Goal: Task Accomplishment & Management: Complete application form

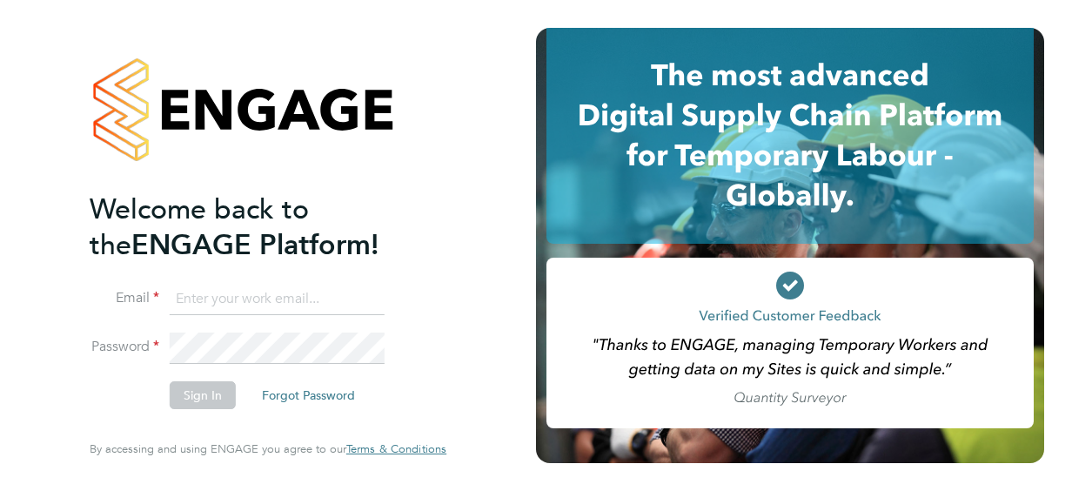
click at [183, 397] on button "Sign In" at bounding box center [203, 395] width 66 height 28
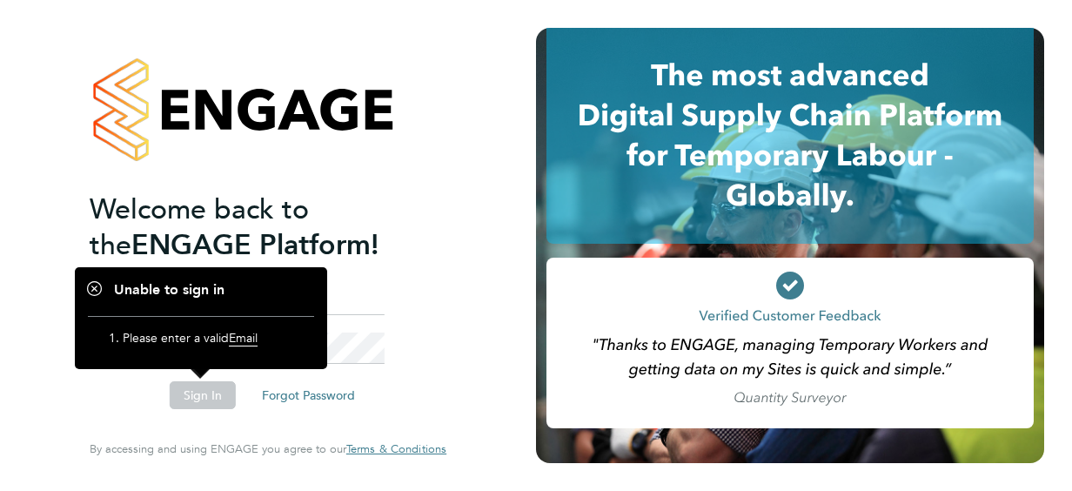
click at [522, 247] on div "Welcome back to the ENGAGE Platform! Email Password Sign In Forgot Password Ent…" at bounding box center [268, 245] width 536 height 491
click at [446, 378] on div "Welcome back to the ENGAGE Platform! Email Password Sign In Forgot Password Ent…" at bounding box center [268, 242] width 357 height 428
click at [451, 228] on div "Welcome back to the ENGAGE Platform! Email Password Sign In Forgot Password Ent…" at bounding box center [268, 245] width 426 height 491
click at [200, 340] on li "Please enter a valid Email" at bounding box center [210, 342] width 174 height 24
click at [419, 252] on h2 "Welcome back to the ENGAGE Platform!" at bounding box center [259, 226] width 339 height 71
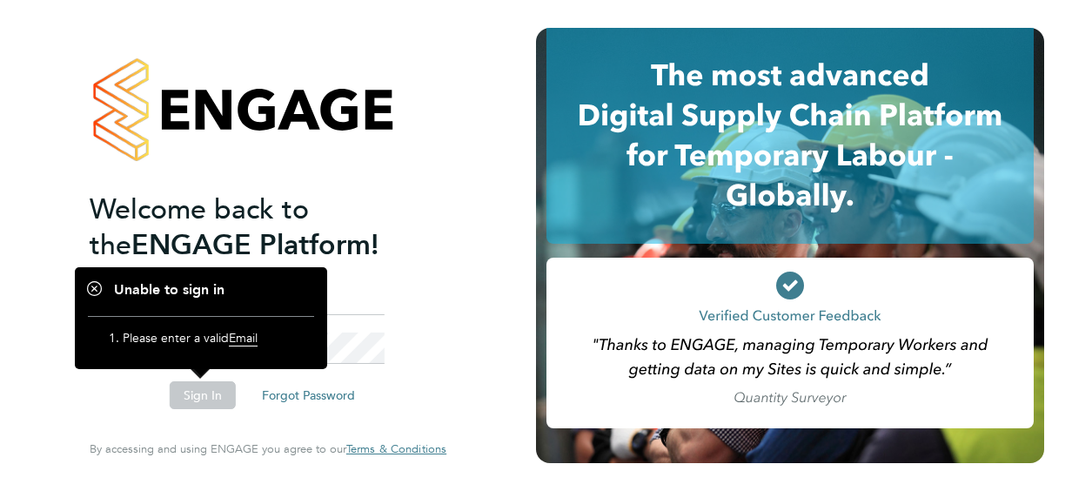
click at [188, 392] on button "Sign In" at bounding box center [203, 395] width 66 height 28
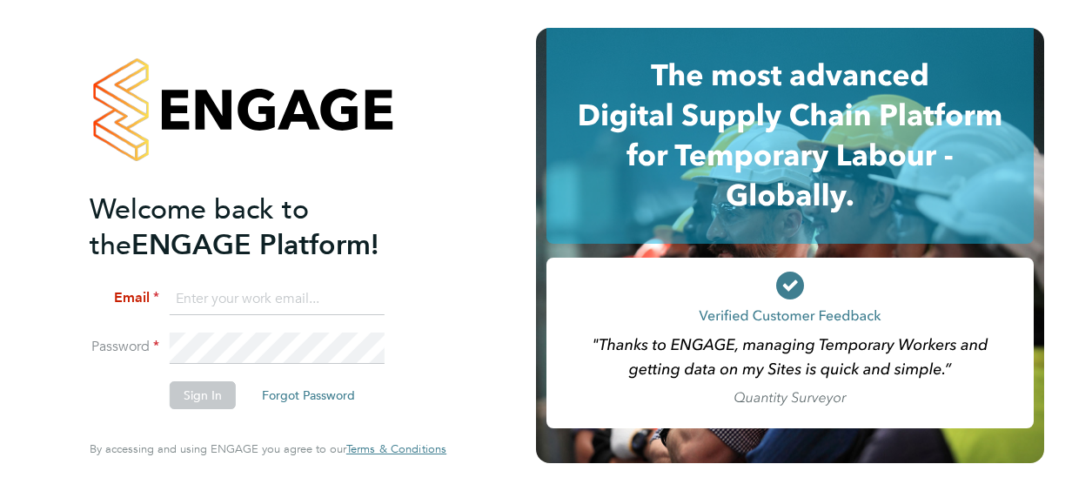
click at [214, 299] on input at bounding box center [277, 299] width 215 height 31
type input "janet.millard1@justice.gov.uk"
click at [194, 390] on button "Sign In" at bounding box center [203, 395] width 66 height 28
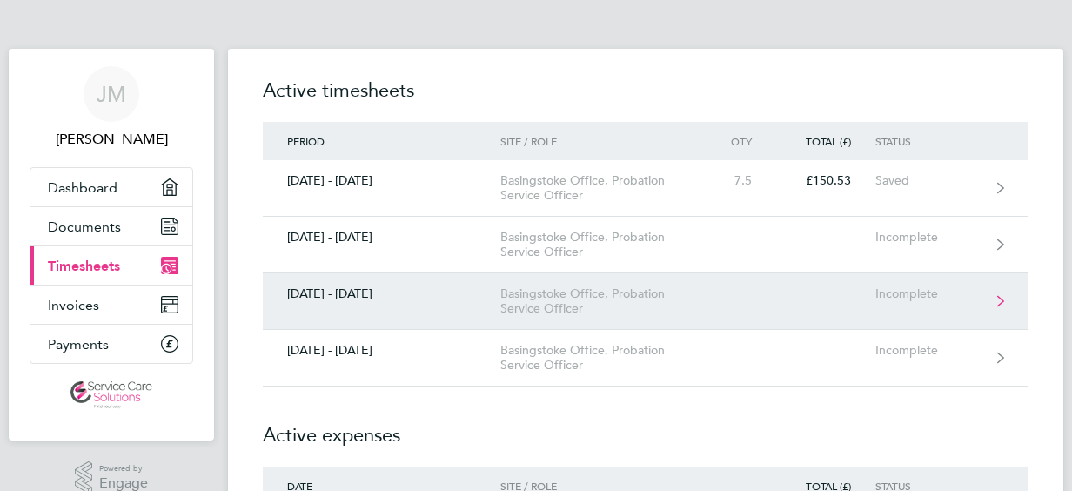
click at [900, 286] on div "Incomplete" at bounding box center [928, 293] width 107 height 15
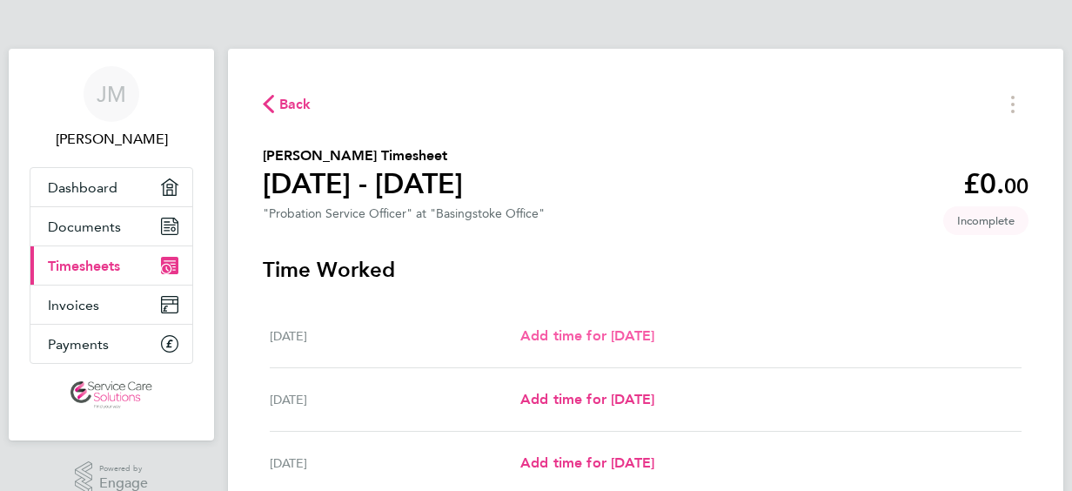
click at [618, 332] on span "Add time for [DATE]" at bounding box center [587, 335] width 134 height 17
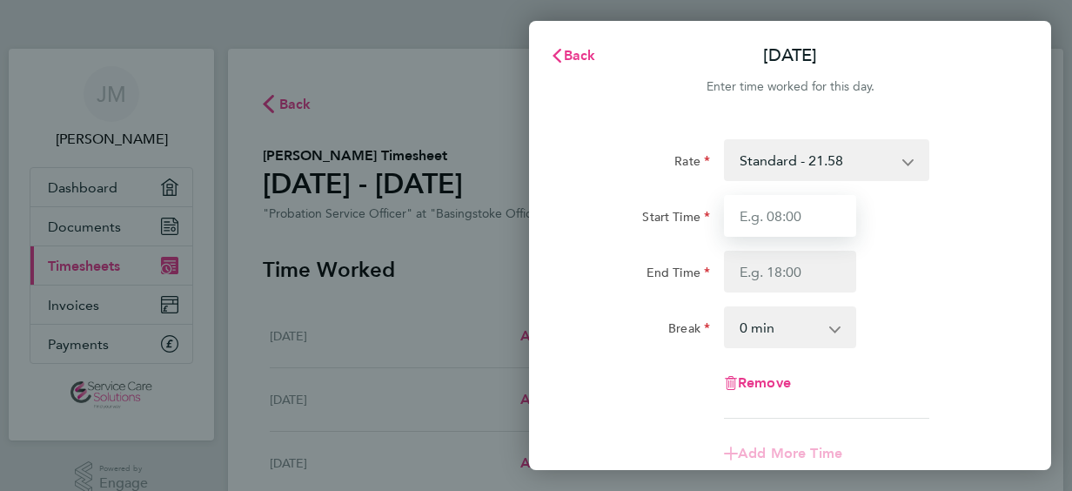
click at [780, 218] on input "Start Time" at bounding box center [790, 216] width 132 height 42
type input "09:00"
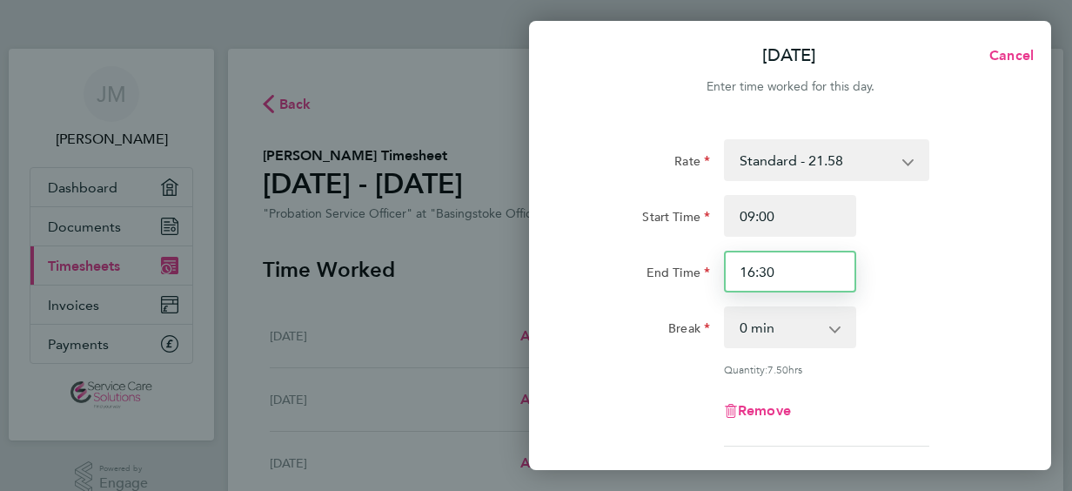
click at [754, 272] on input "16:30" at bounding box center [790, 272] width 132 height 42
click at [766, 270] on input "17:30" at bounding box center [790, 272] width 132 height 42
type input "17:00"
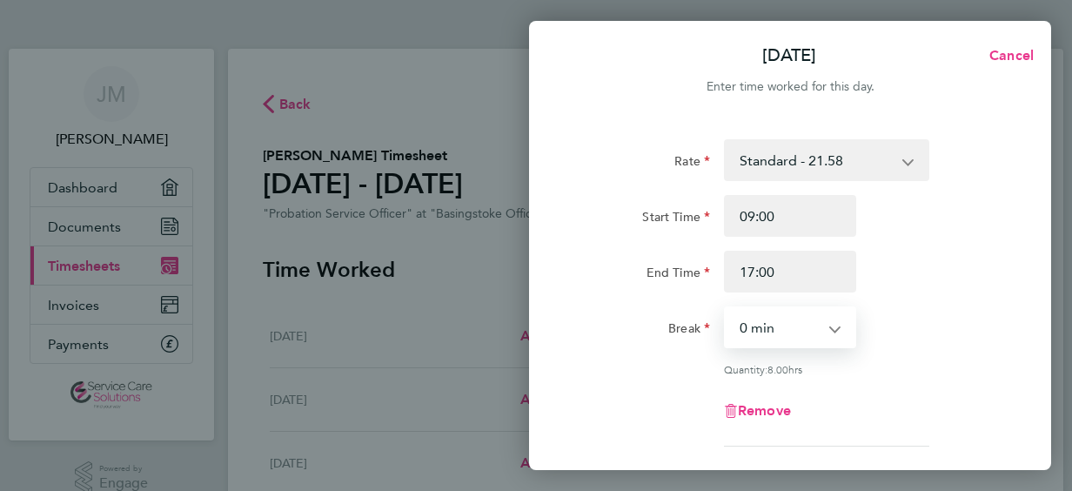
click at [789, 320] on select "0 min 15 min 30 min 45 min 60 min 75 min 90 min" at bounding box center [780, 327] width 108 height 38
select select "30"
click at [726, 308] on select "0 min 15 min 30 min 45 min 60 min 75 min 90 min" at bounding box center [780, 327] width 108 height 38
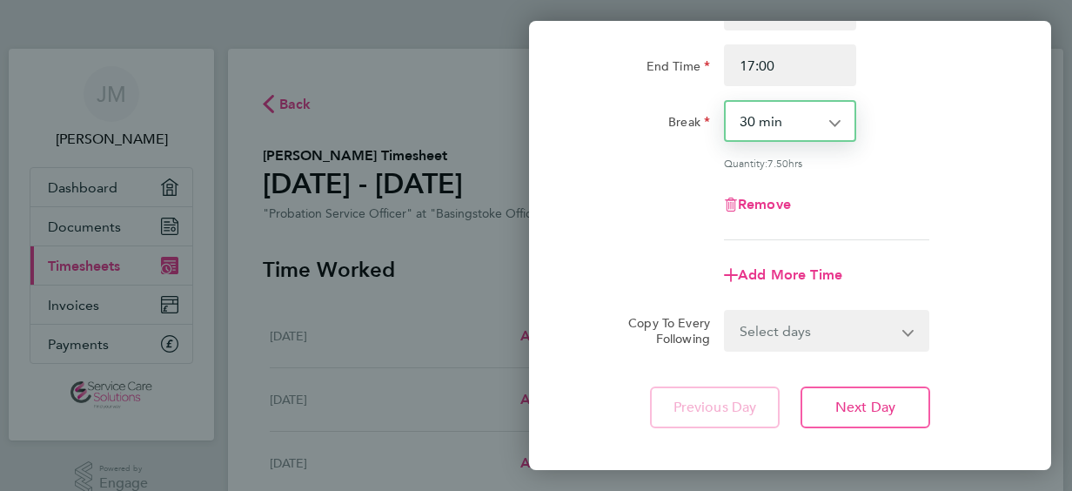
scroll to position [225, 0]
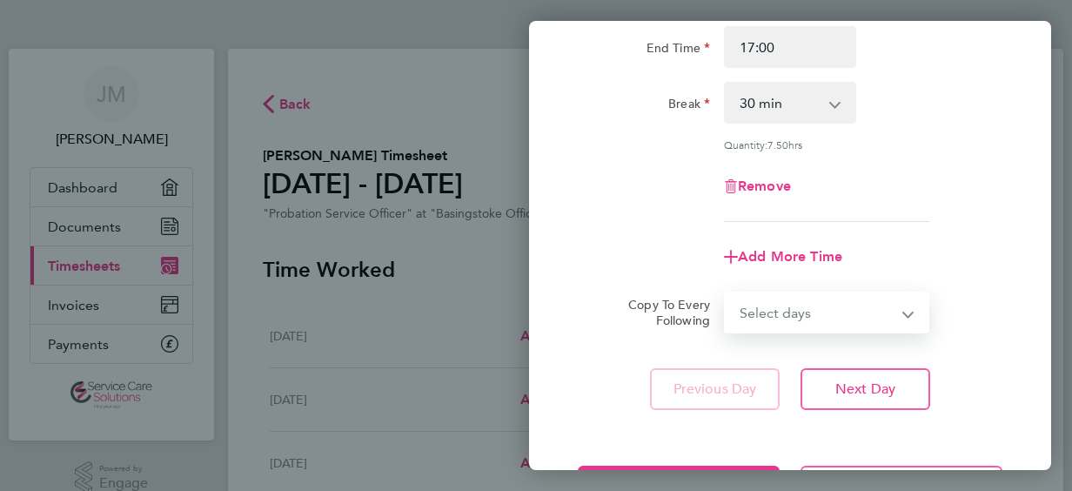
click at [902, 310] on select "Select days Day Weekday (Mon-Fri) Weekend (Sat-Sun) [DATE] [DATE] [DATE] [DATE]…" at bounding box center [817, 312] width 183 height 38
select select "WEEKDAY"
click at [726, 293] on select "Select days Day Weekday (Mon-Fri) Weekend (Sat-Sun) [DATE] [DATE] [DATE] [DATE]…" at bounding box center [817, 312] width 183 height 38
select select "[DATE]"
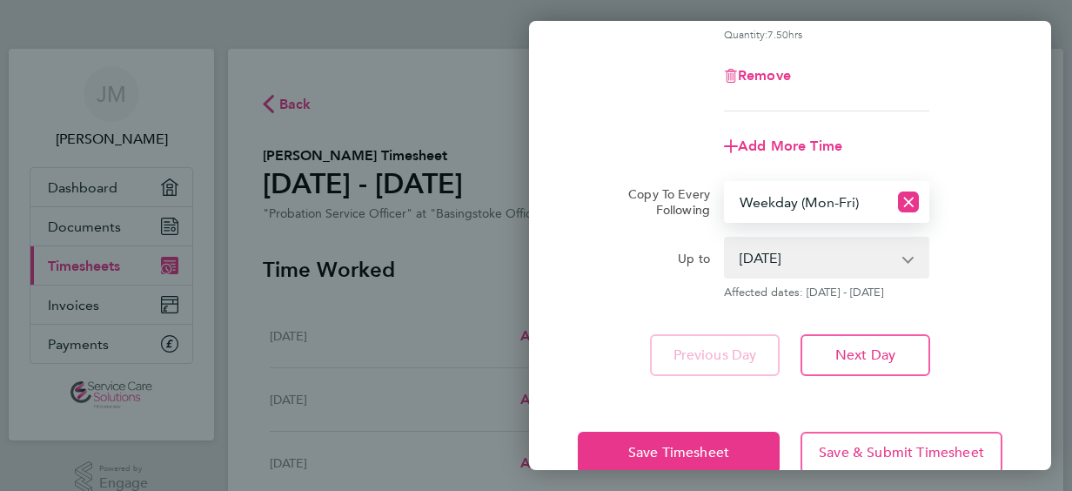
scroll to position [372, 0]
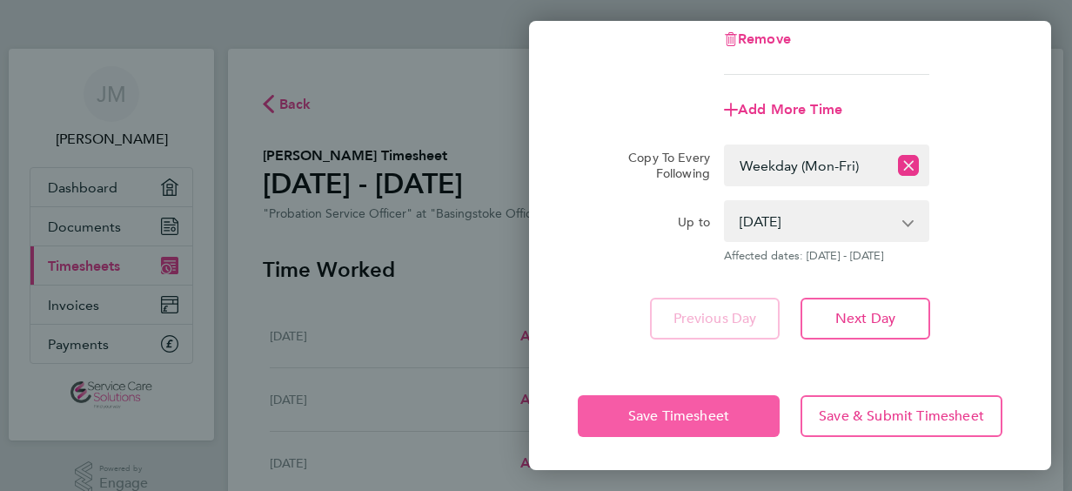
click at [647, 410] on span "Save Timesheet" at bounding box center [678, 415] width 101 height 17
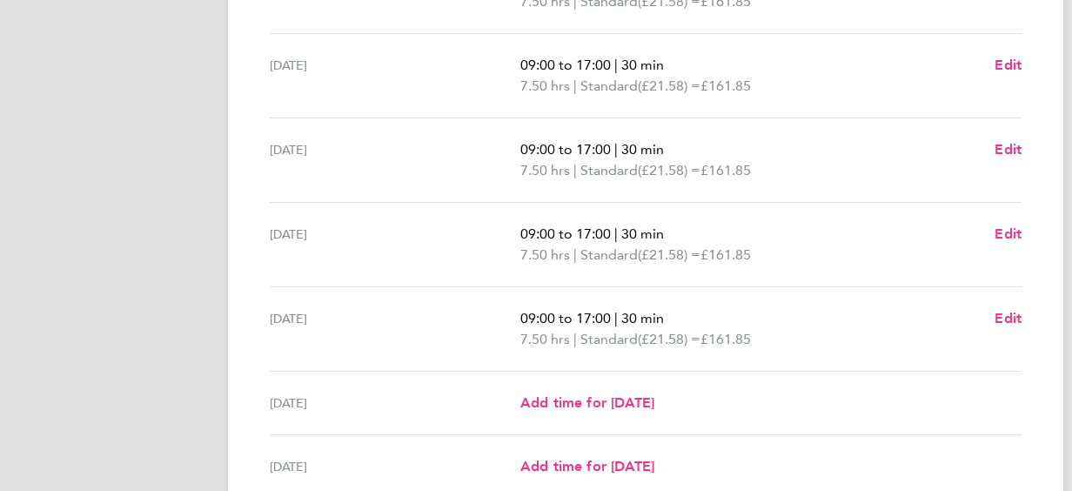
scroll to position [550, 0]
click at [1004, 311] on span "Edit" at bounding box center [1008, 317] width 27 height 17
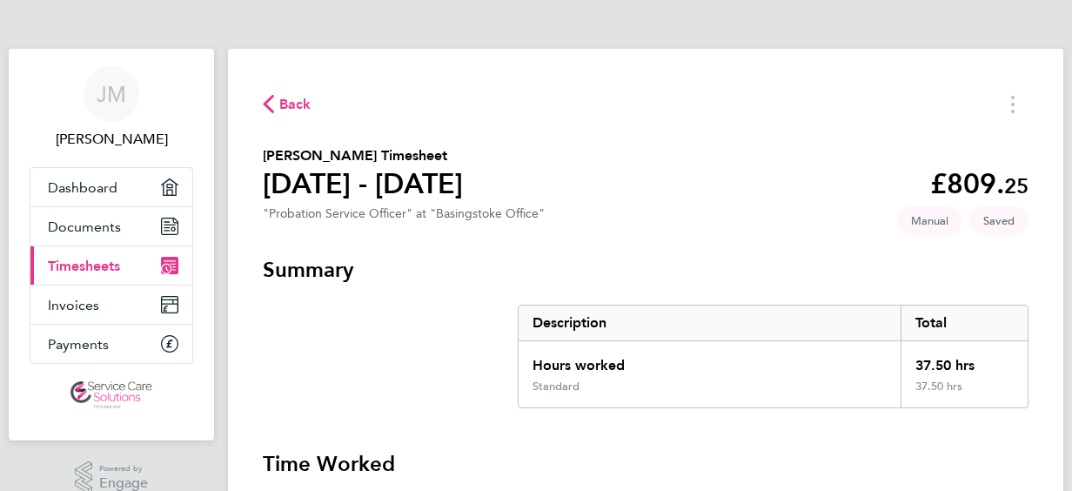
select select "30"
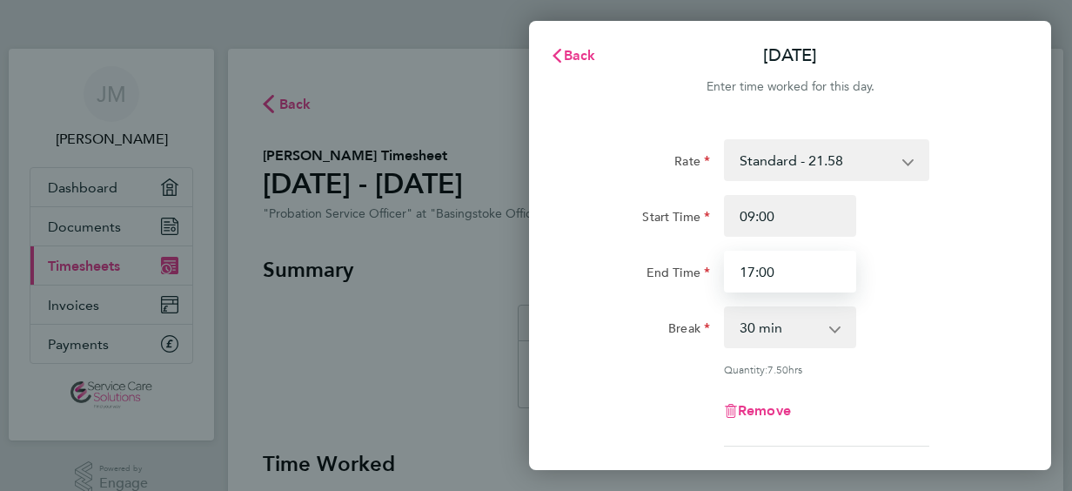
click at [753, 275] on input "17:00" at bounding box center [790, 272] width 132 height 42
click at [766, 270] on input "16:00" at bounding box center [790, 272] width 132 height 42
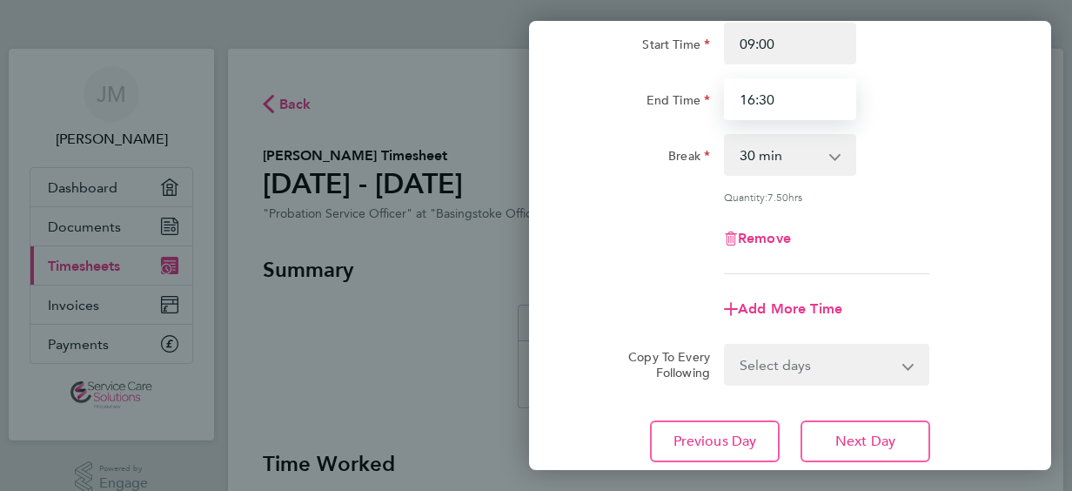
scroll to position [295, 0]
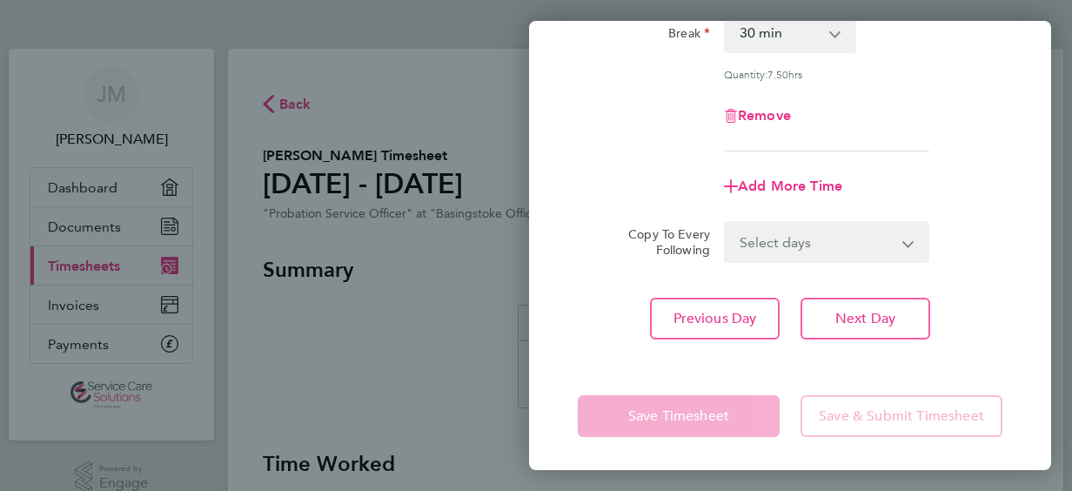
type input "16:30"
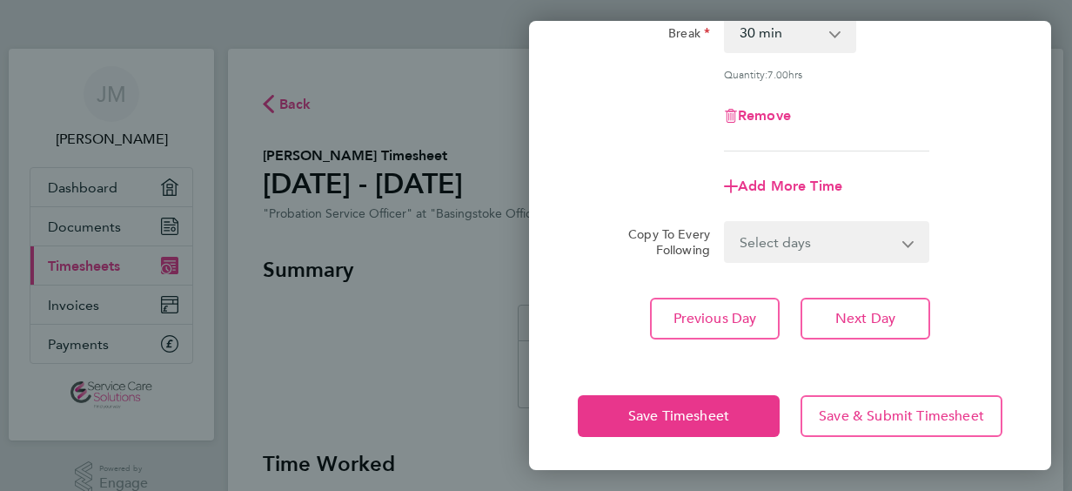
click at [658, 409] on app-form-button "Save Timesheet" at bounding box center [684, 416] width 212 height 42
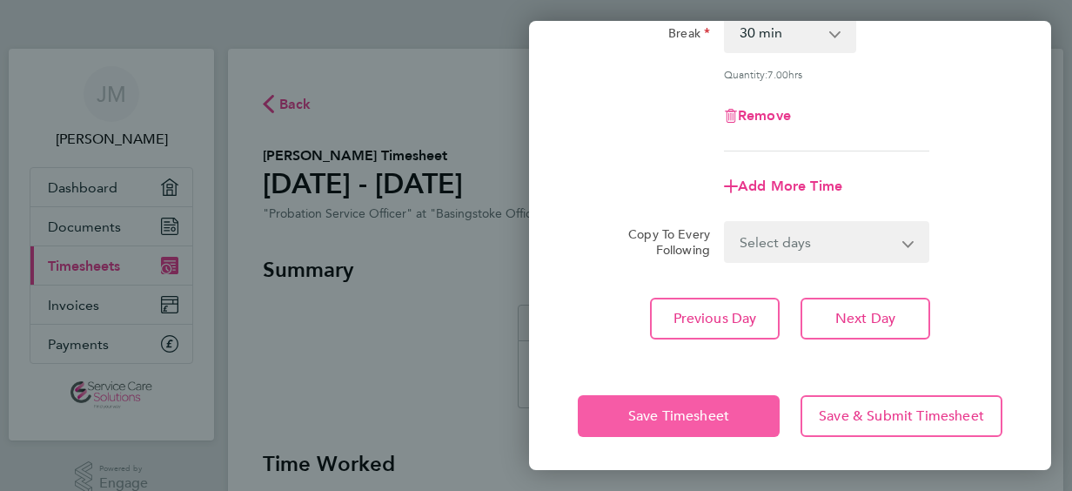
click at [658, 409] on span "Save Timesheet" at bounding box center [678, 415] width 101 height 17
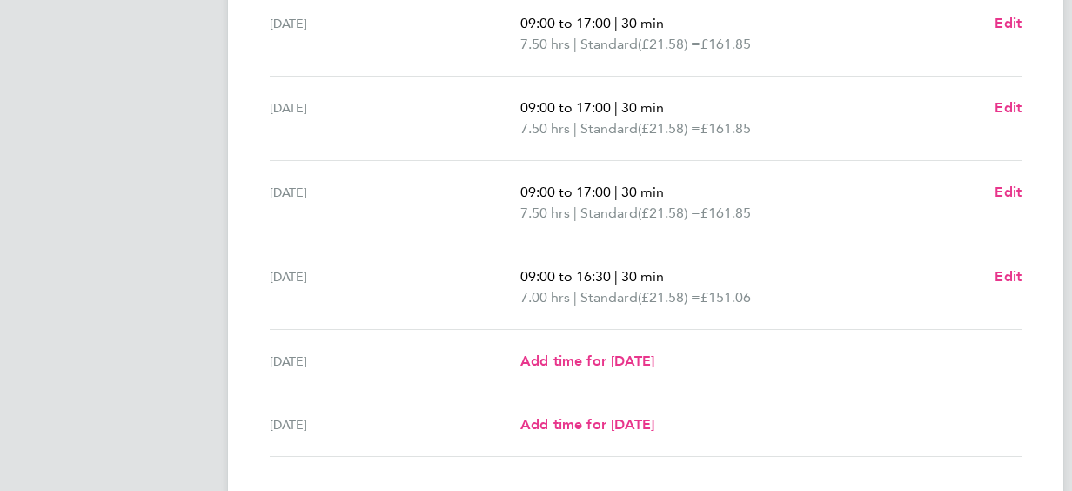
scroll to position [708, 0]
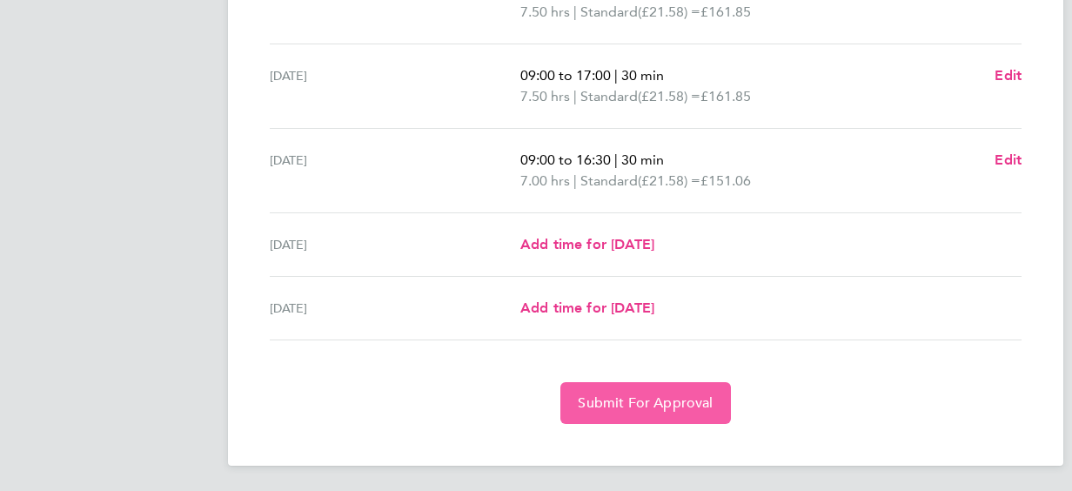
click at [627, 394] on span "Submit For Approval" at bounding box center [645, 402] width 135 height 17
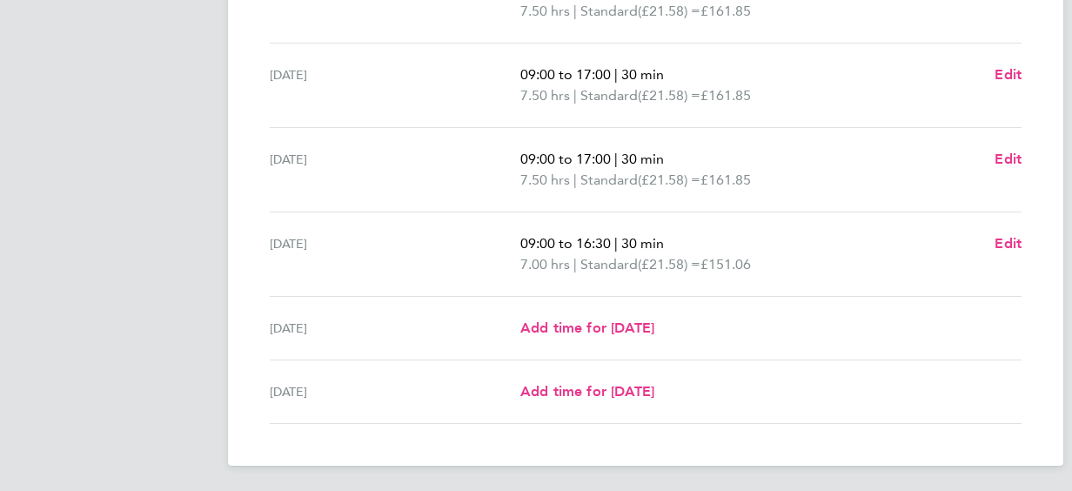
scroll to position [0, 0]
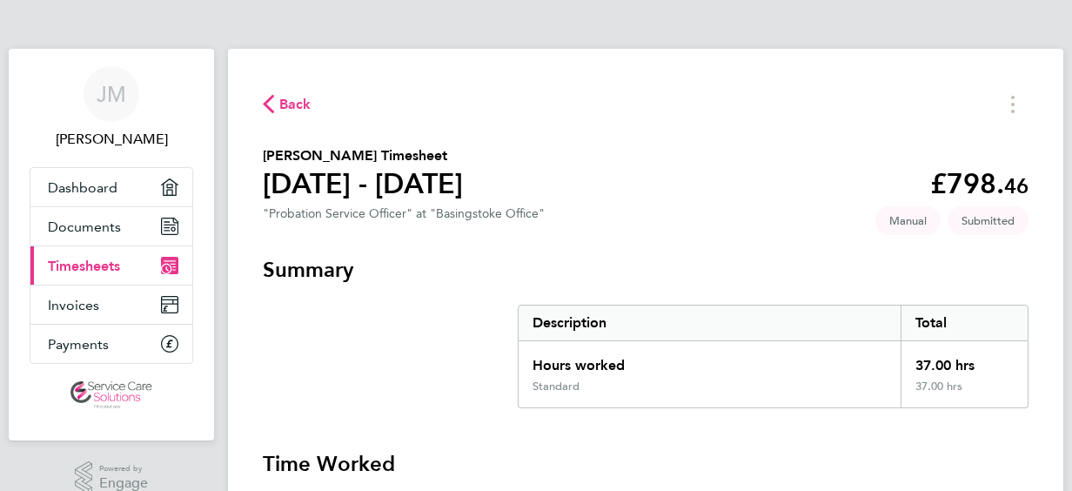
select select "30"
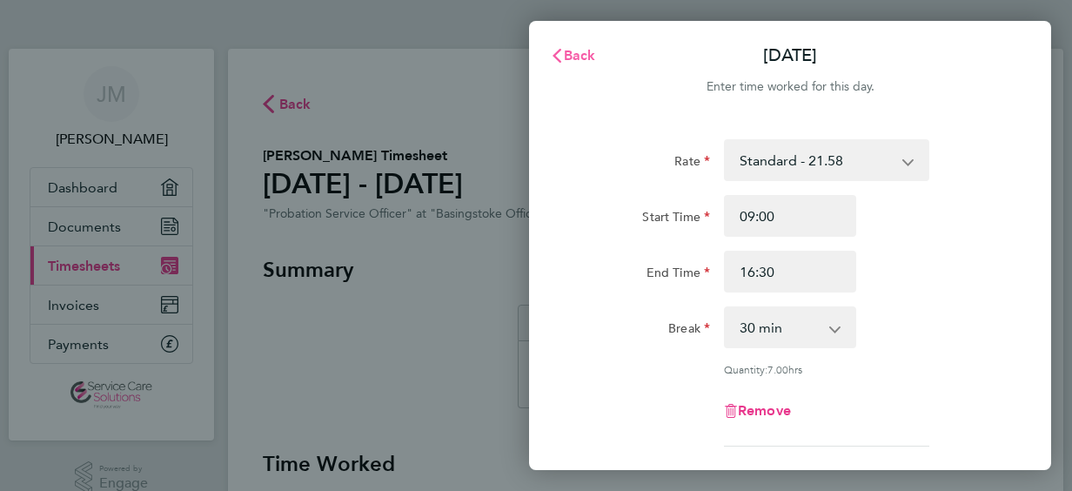
click at [566, 47] on span "Back" at bounding box center [580, 55] width 32 height 17
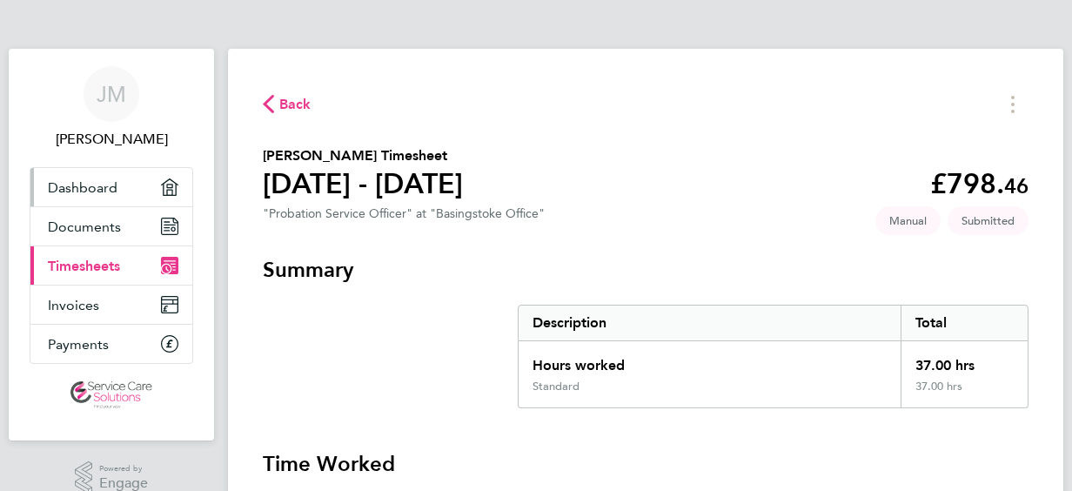
click at [75, 183] on span "Dashboard" at bounding box center [83, 187] width 70 height 17
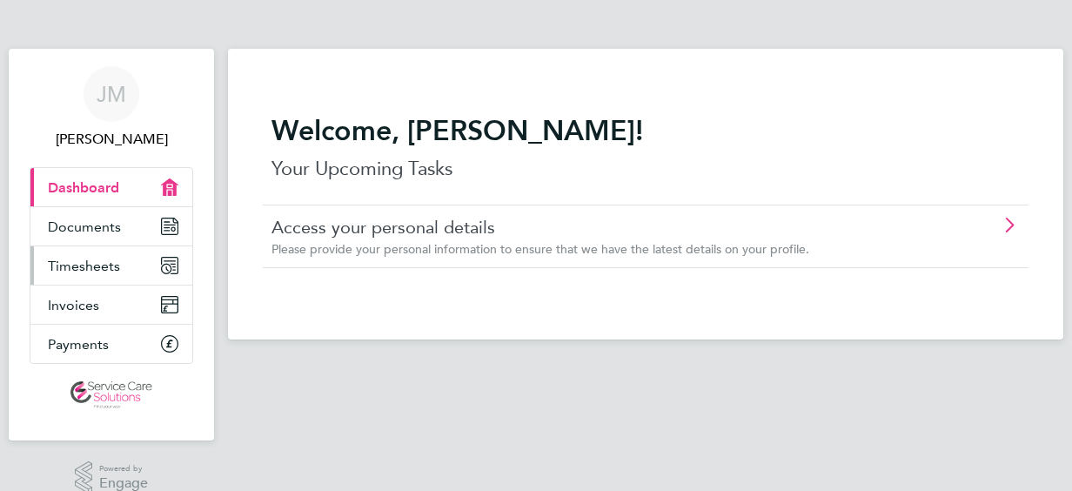
click at [66, 261] on span "Timesheets" at bounding box center [84, 266] width 72 height 17
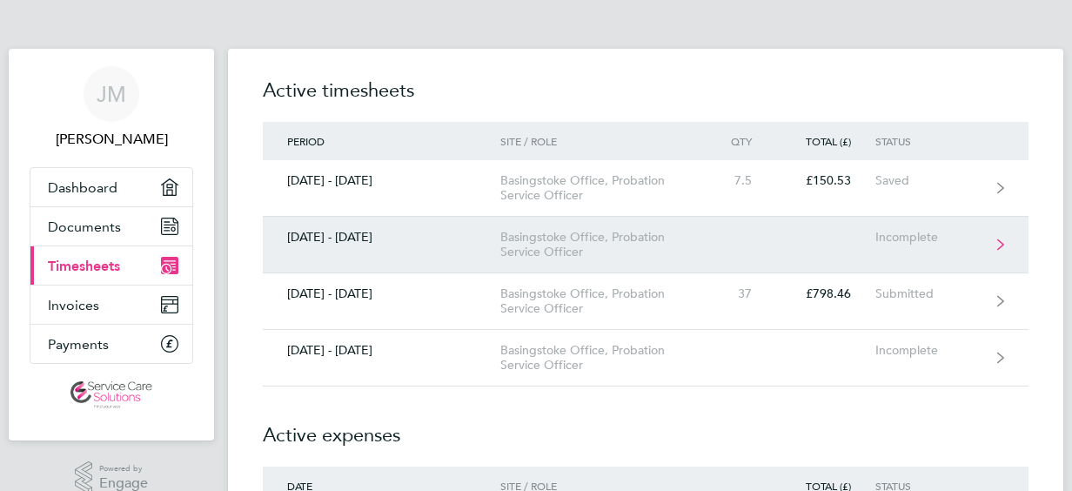
click at [907, 230] on div "Incomplete" at bounding box center [928, 237] width 107 height 15
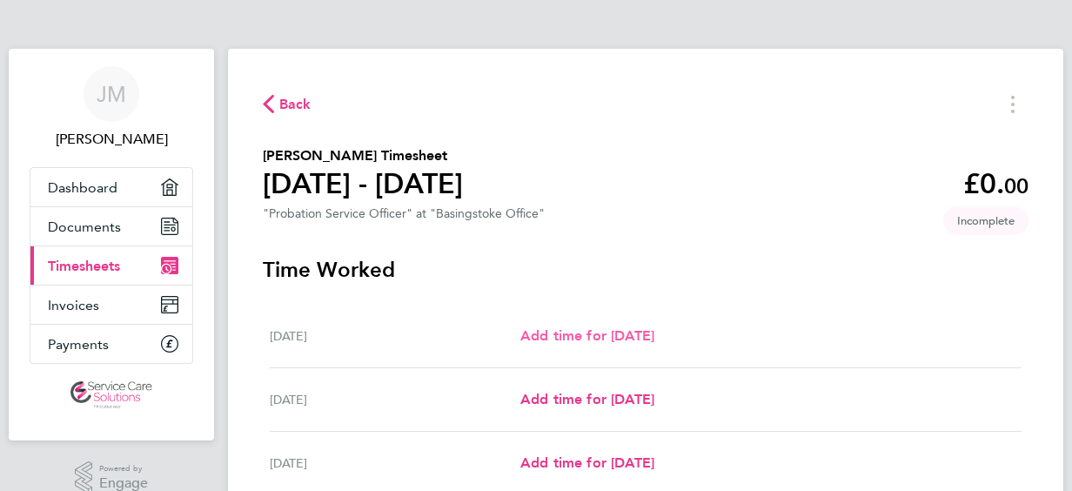
click at [553, 330] on span "Add time for [DATE]" at bounding box center [587, 335] width 134 height 17
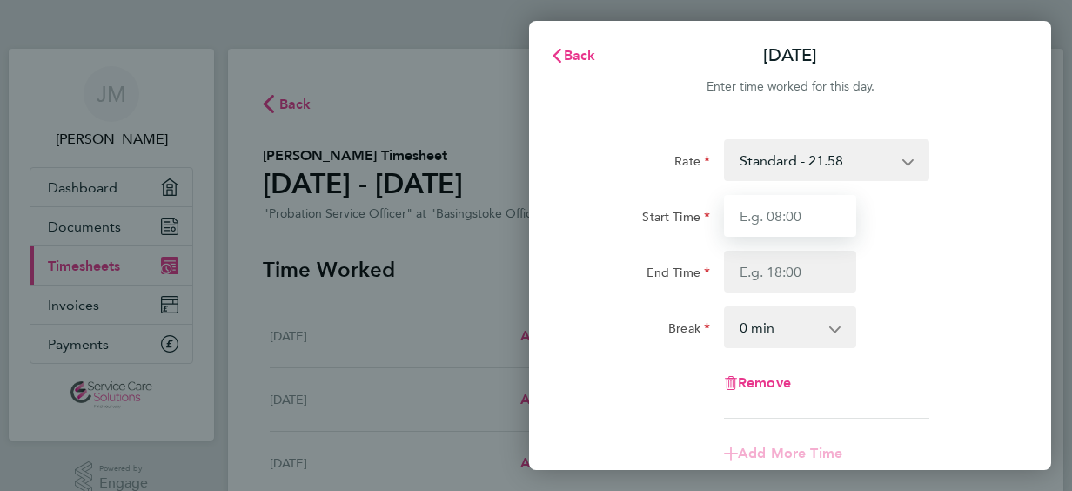
click at [785, 217] on input "Start Time" at bounding box center [790, 216] width 132 height 42
type input "09:00"
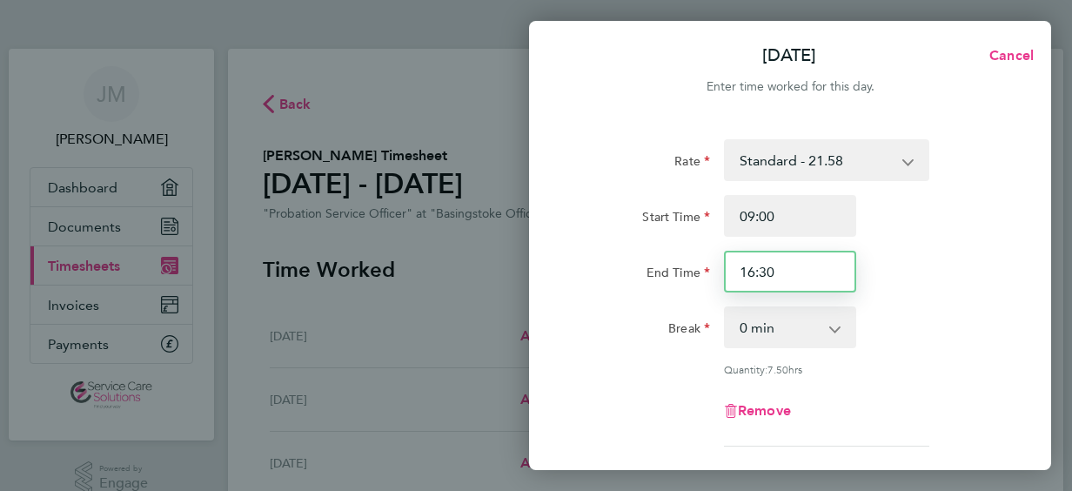
click at [768, 264] on input "16:30" at bounding box center [790, 272] width 132 height 42
click at [748, 270] on input "16:30" at bounding box center [790, 272] width 132 height 42
click at [753, 272] on input "16:30" at bounding box center [790, 272] width 132 height 42
type input "17:00"
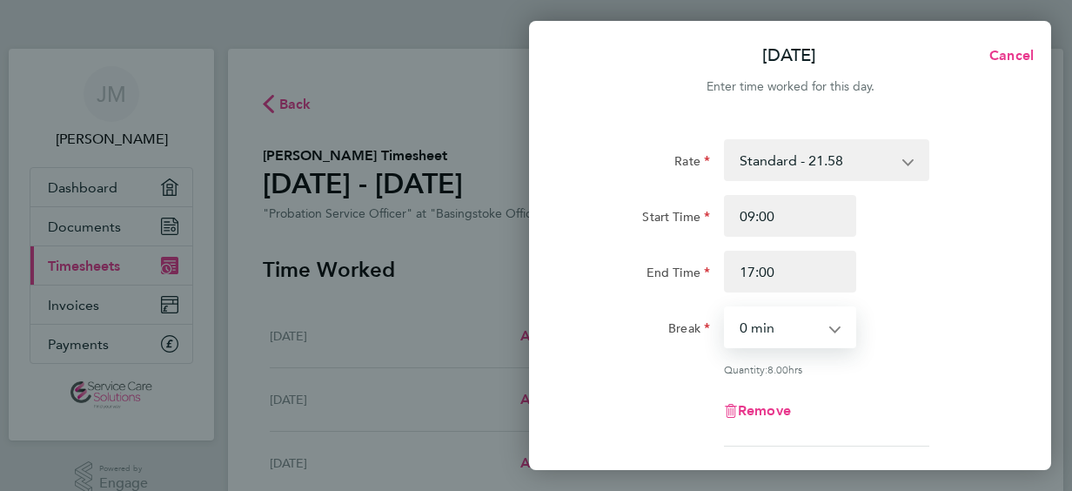
click at [785, 332] on select "0 min 15 min 30 min 45 min 60 min 75 min 90 min" at bounding box center [780, 327] width 108 height 38
select select "30"
click at [726, 308] on select "0 min 15 min 30 min 45 min 60 min 75 min 90 min" at bounding box center [780, 327] width 108 height 38
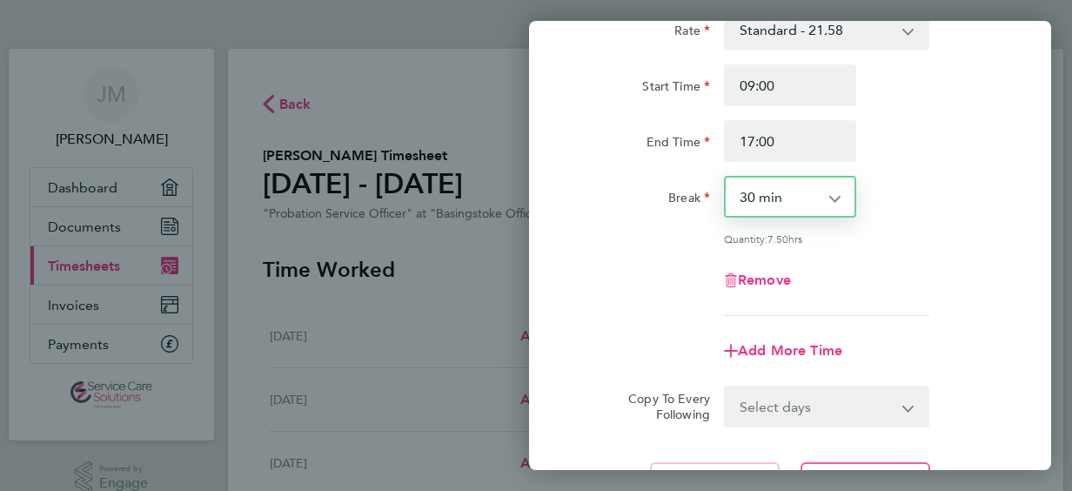
scroll to position [131, 0]
click at [877, 408] on select "Select days Day Weekday (Mon-Fri) Weekend (Sat-Sun) [DATE] [DATE] [DATE] [DATE]…" at bounding box center [817, 405] width 183 height 38
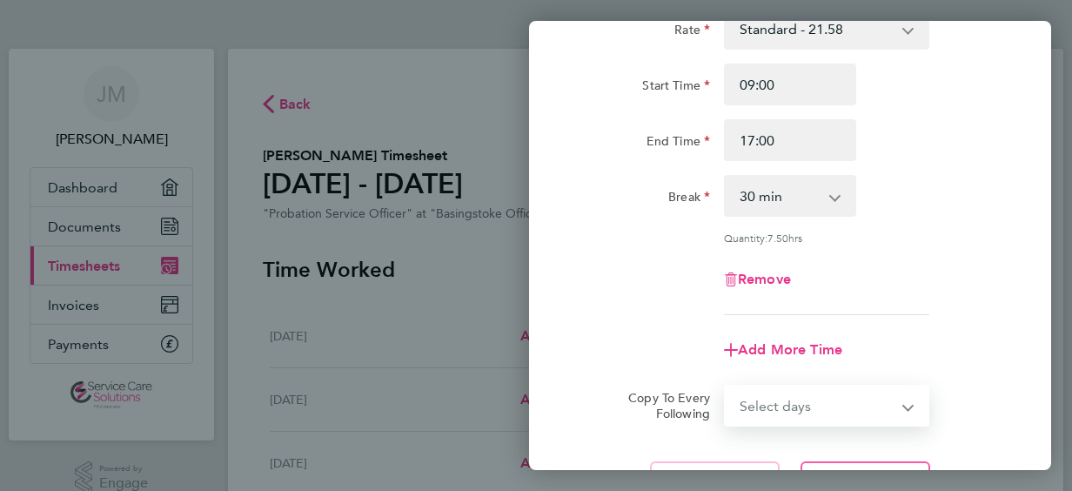
select select "WEEKDAY"
click at [726, 386] on select "Select days Day Weekday (Mon-Fri) Weekend (Sat-Sun) [DATE] [DATE] [DATE] [DATE]…" at bounding box center [817, 405] width 183 height 38
select select "[DATE]"
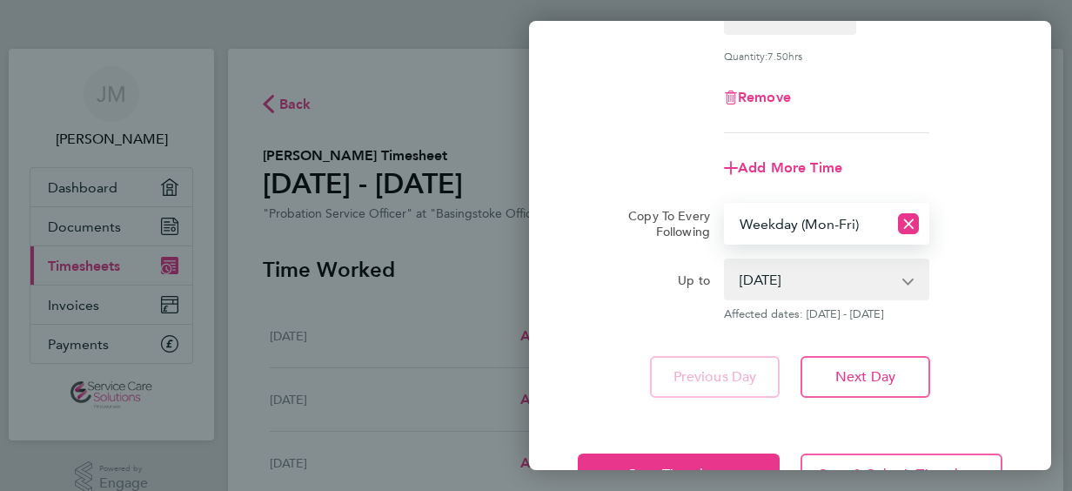
scroll to position [372, 0]
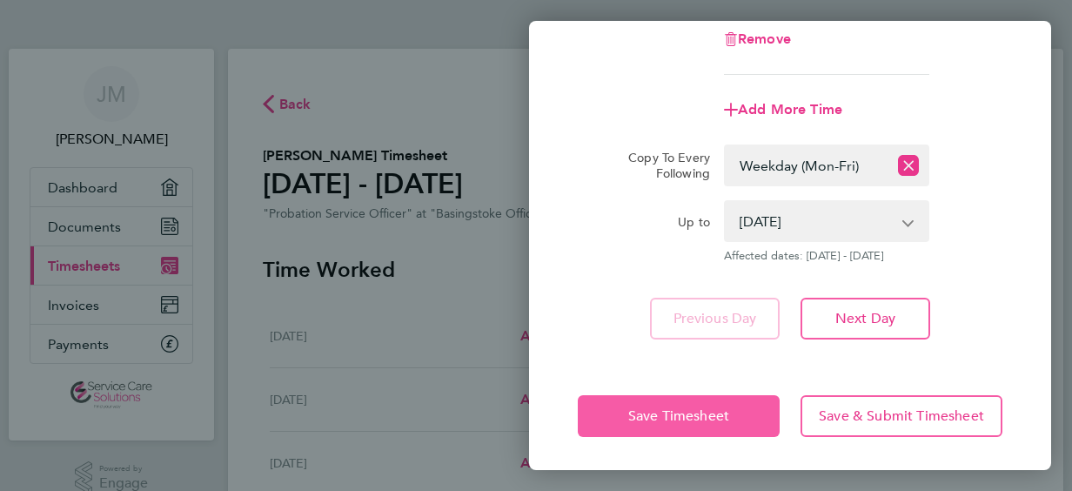
click at [649, 405] on button "Save Timesheet" at bounding box center [679, 416] width 202 height 42
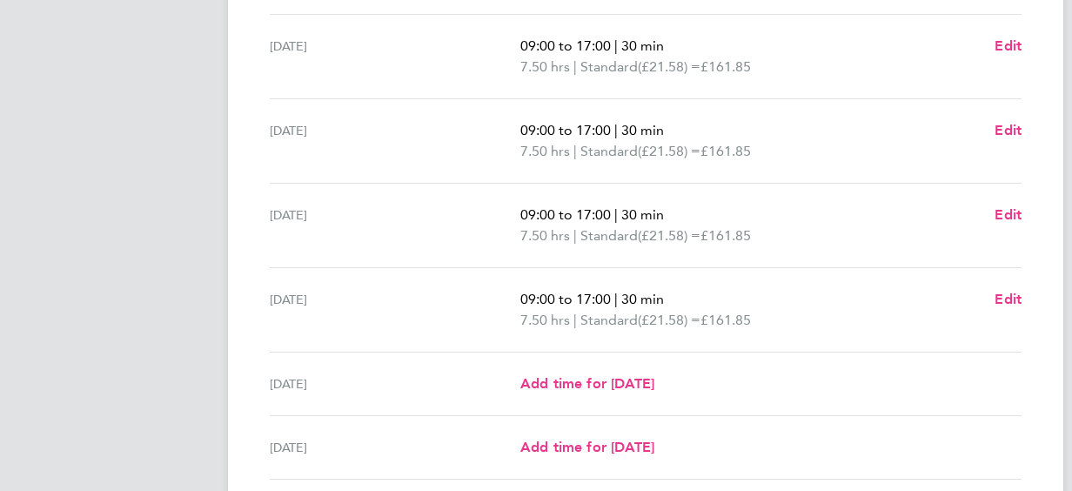
scroll to position [569, 0]
click at [1004, 292] on span "Edit" at bounding box center [1008, 298] width 27 height 17
select select "30"
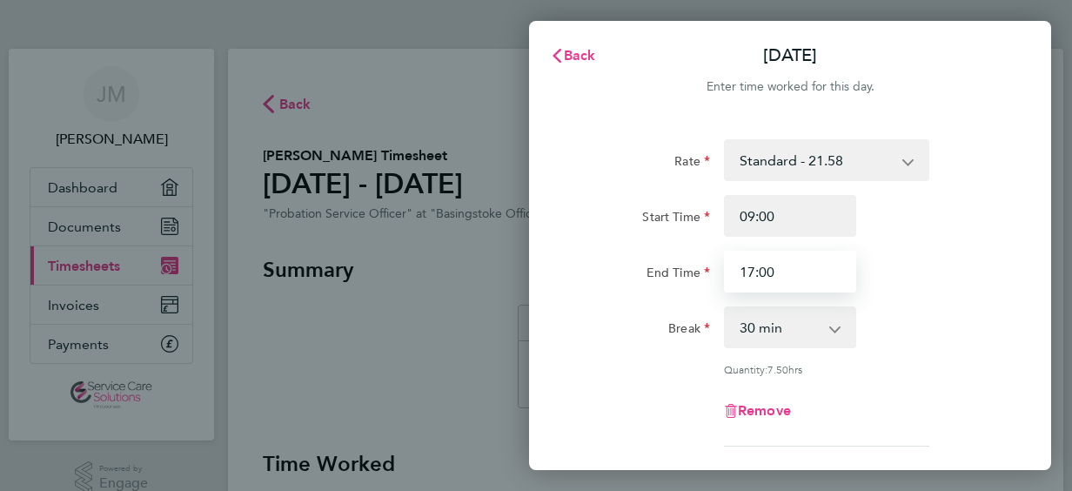
click at [751, 266] on input "17:00" at bounding box center [790, 272] width 132 height 42
click at [764, 268] on input "16:00" at bounding box center [790, 272] width 132 height 42
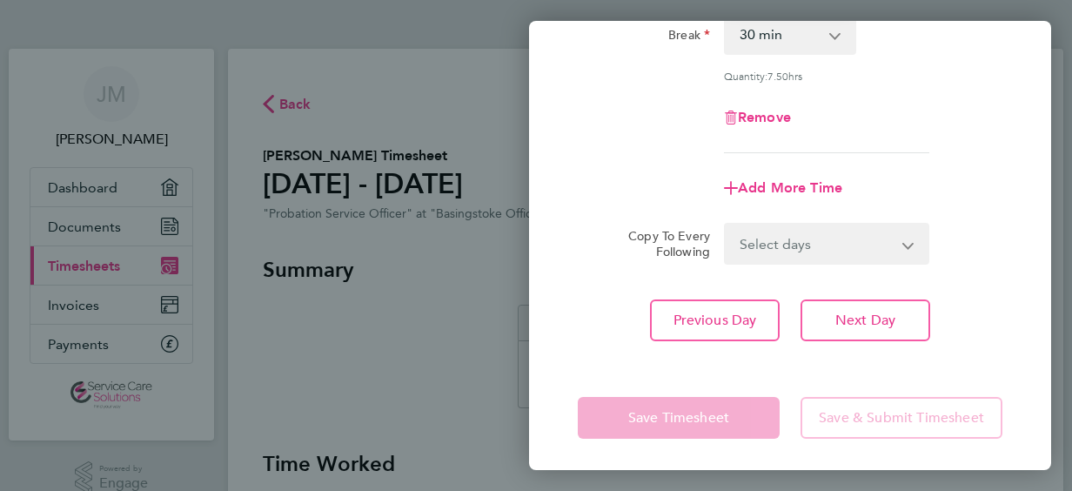
scroll to position [295, 0]
type input "16:30"
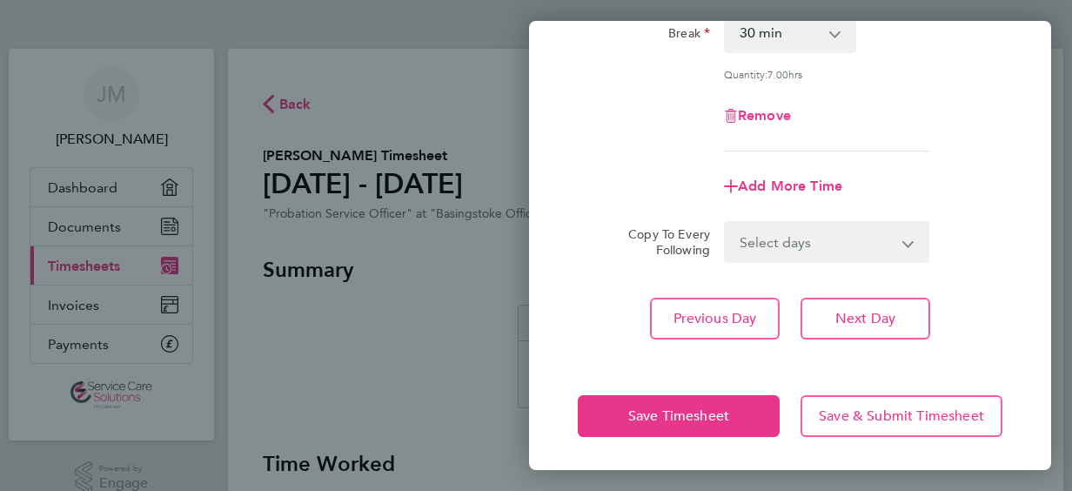
click at [670, 411] on app-form-button "Save Timesheet" at bounding box center [684, 416] width 212 height 42
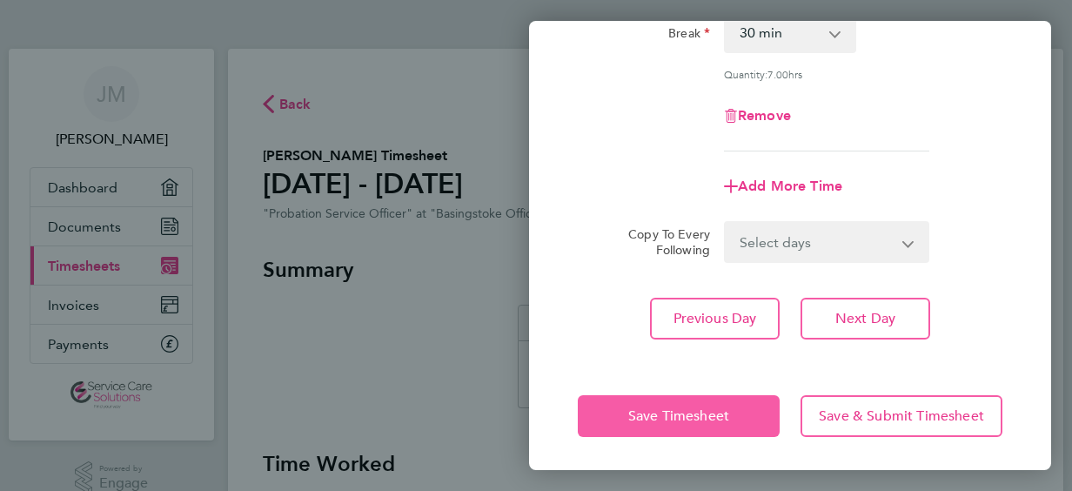
click at [670, 411] on span "Save Timesheet" at bounding box center [678, 415] width 101 height 17
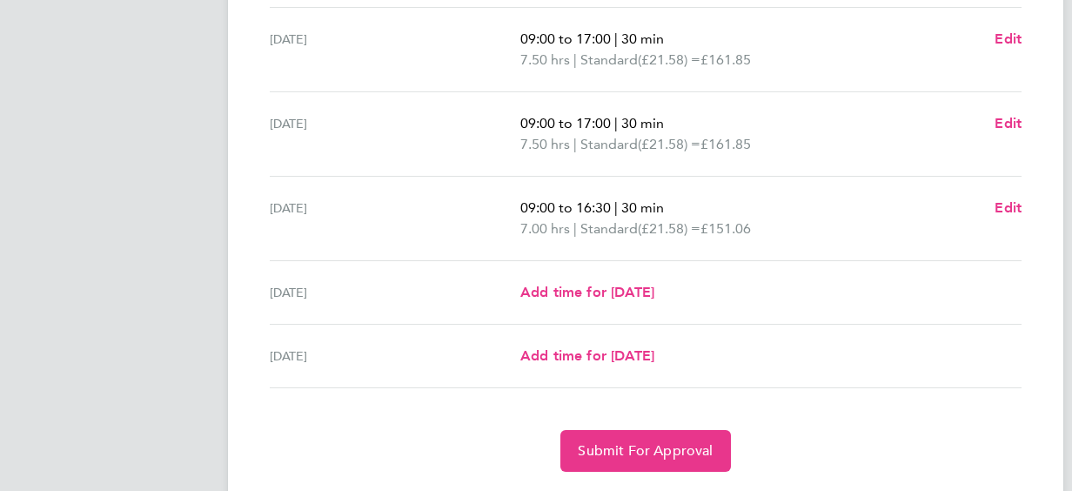
scroll to position [708, 0]
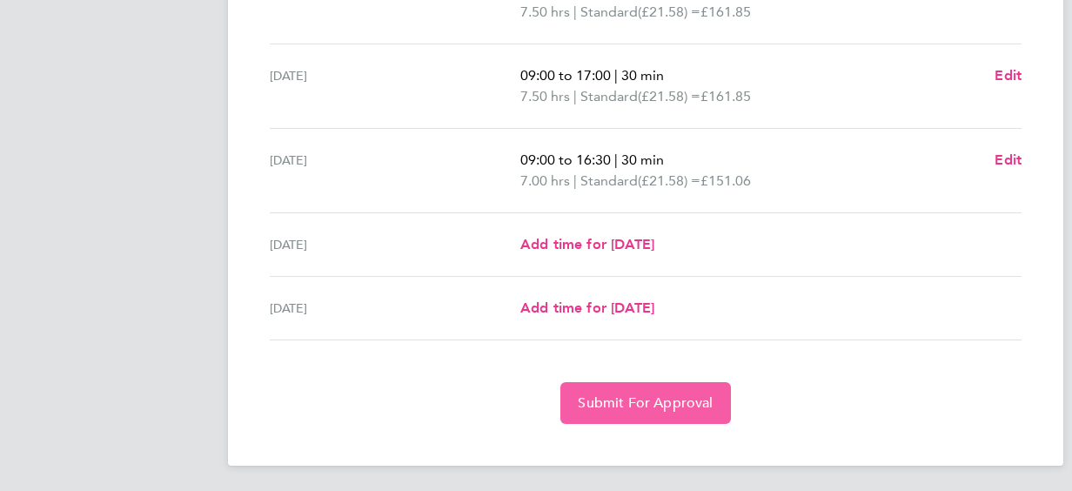
click at [647, 394] on span "Submit For Approval" at bounding box center [645, 402] width 135 height 17
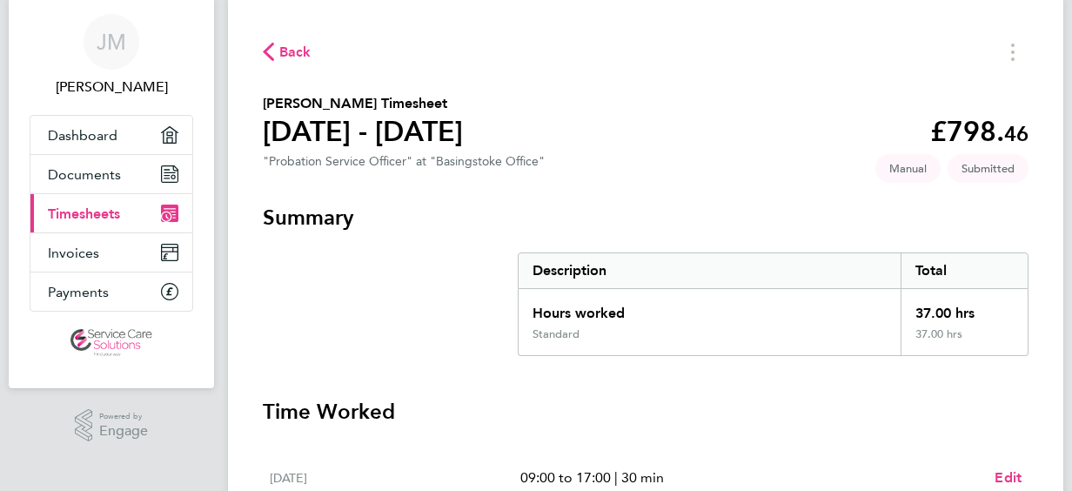
scroll to position [0, 0]
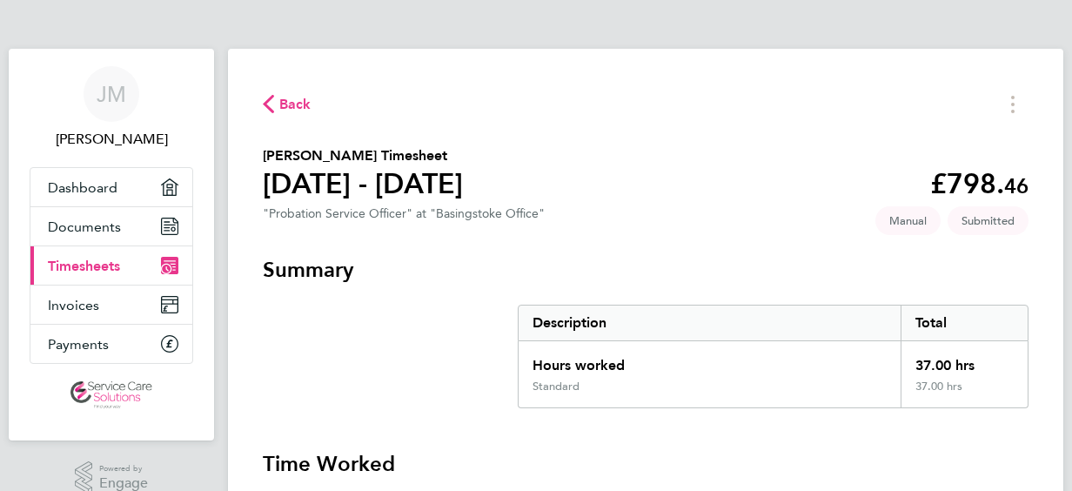
click at [58, 262] on span "Timesheets" at bounding box center [84, 266] width 72 height 17
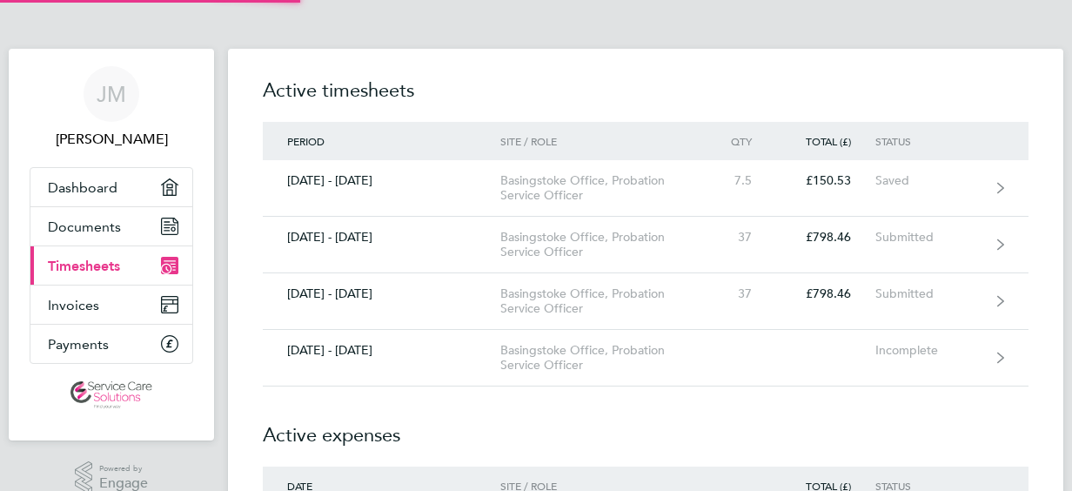
click at [58, 262] on span "Timesheets" at bounding box center [84, 266] width 72 height 17
